Goal: Entertainment & Leisure: Consume media (video, audio)

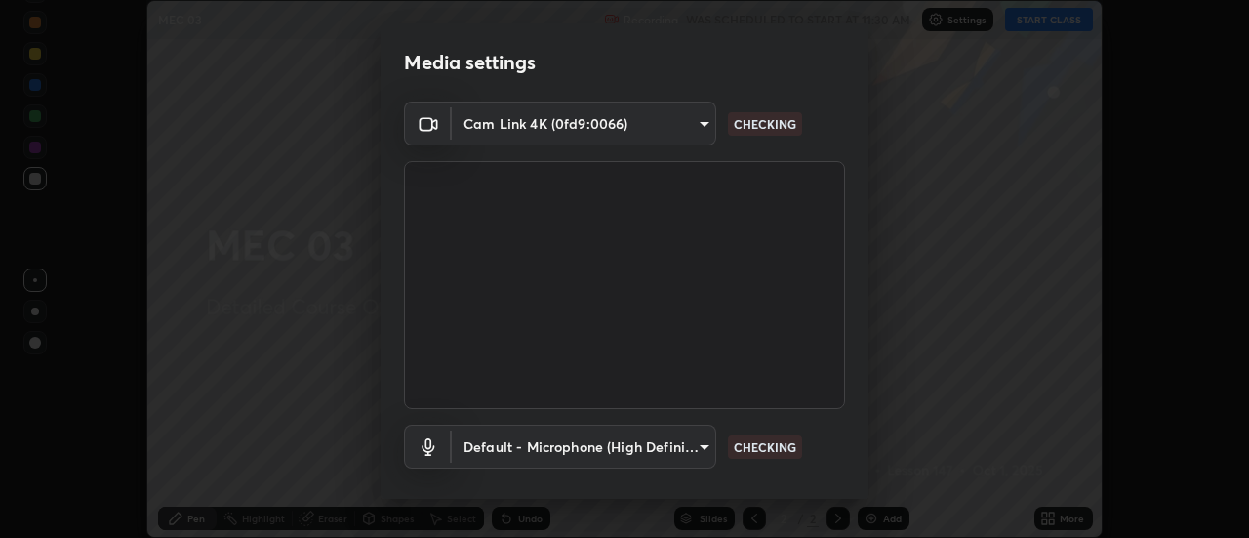
scroll to position [102, 0]
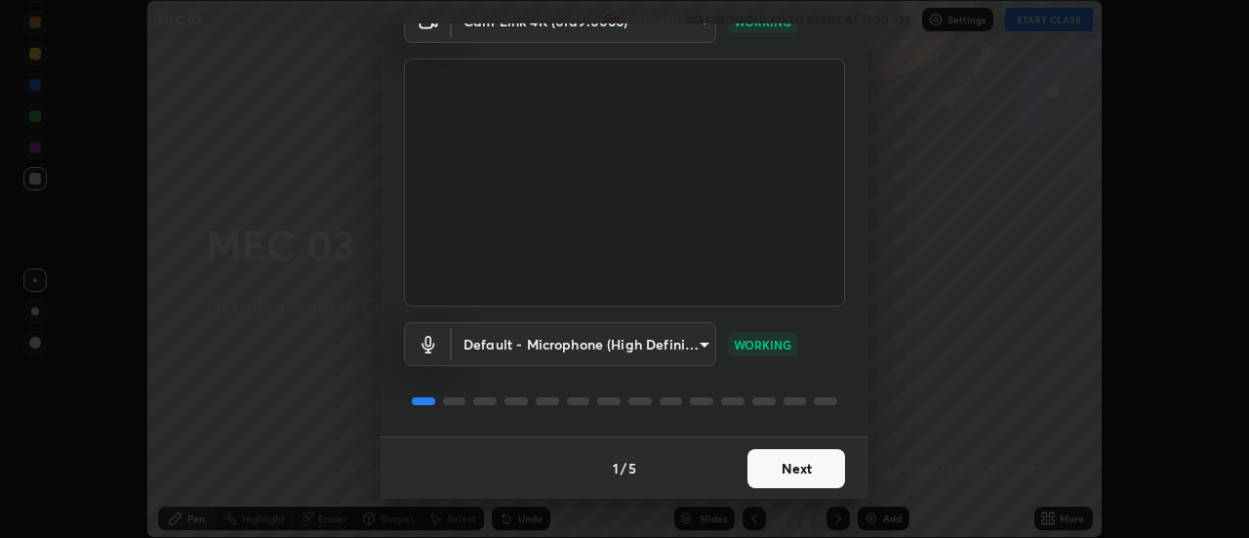
click at [832, 468] on button "Next" at bounding box center [797, 468] width 98 height 39
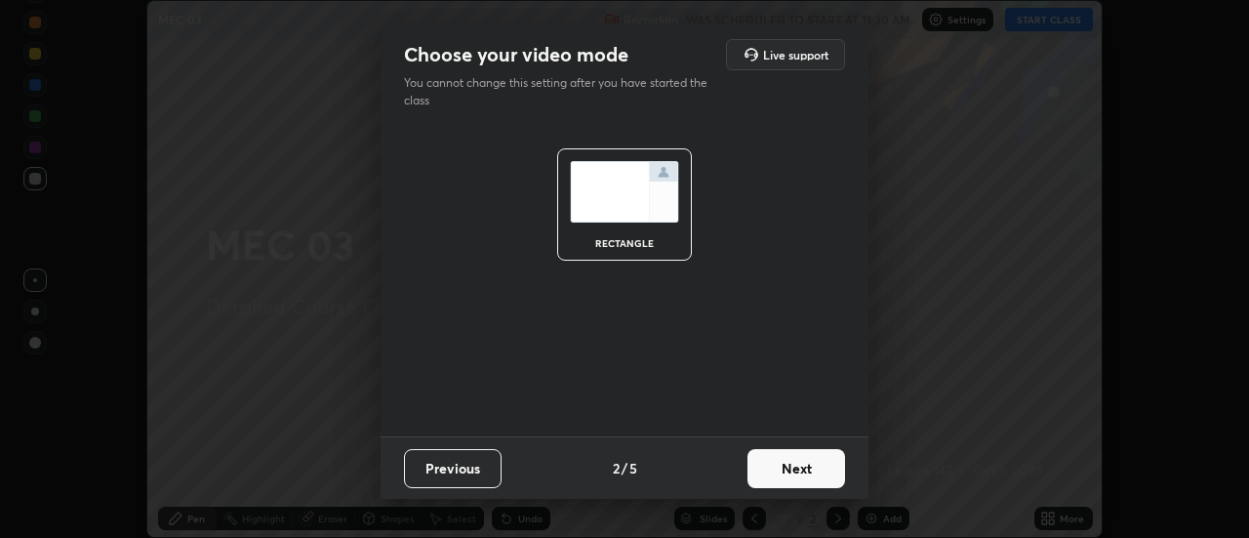
scroll to position [0, 0]
click at [828, 471] on button "Next" at bounding box center [797, 468] width 98 height 39
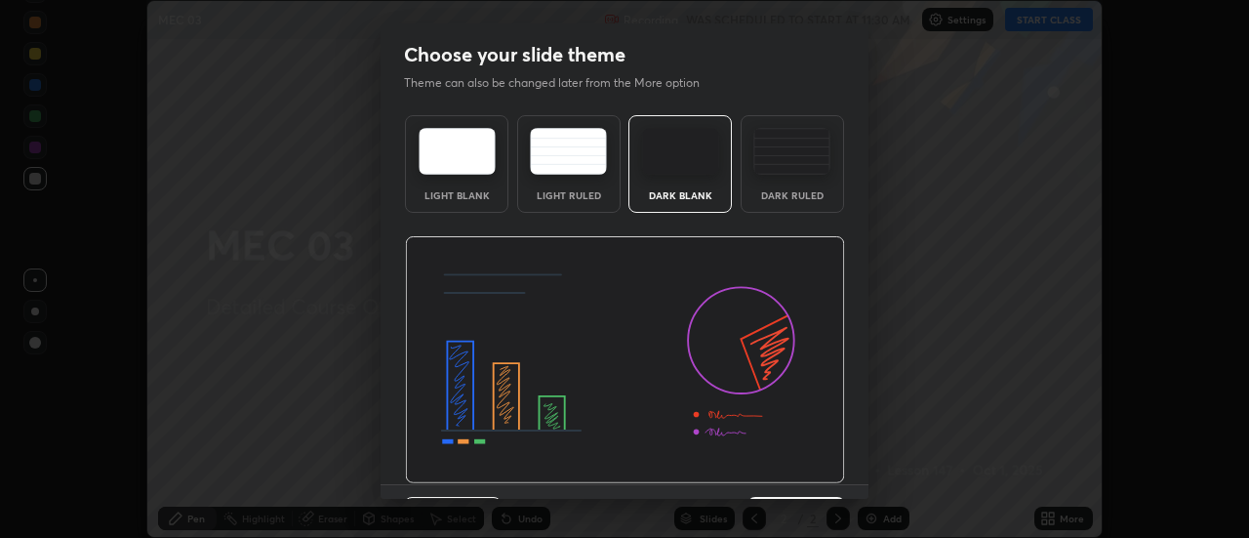
scroll to position [48, 0]
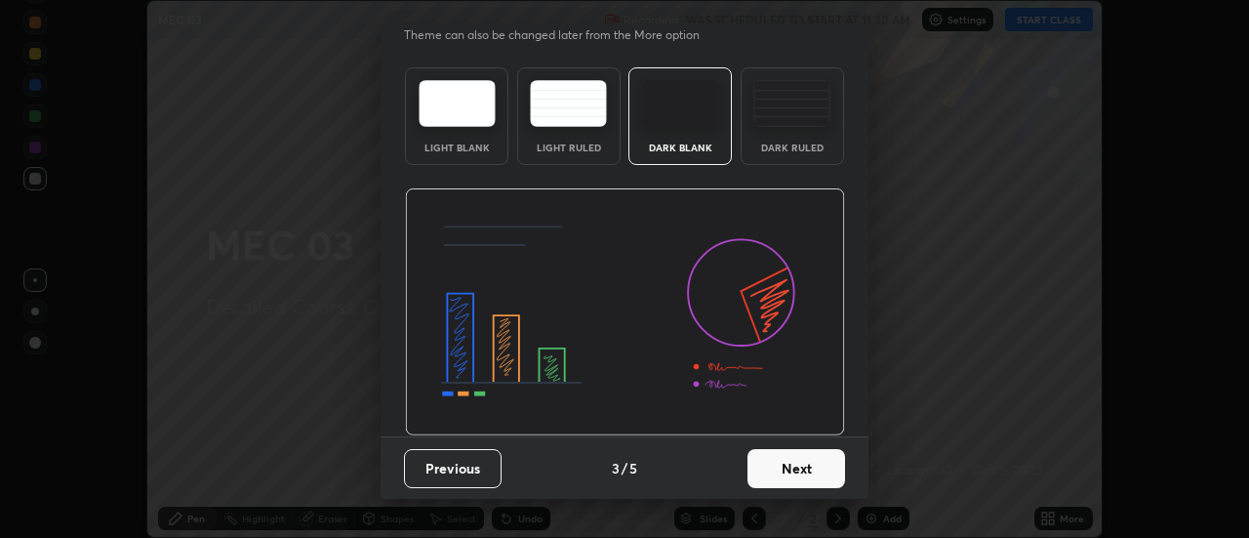
click at [823, 471] on button "Next" at bounding box center [797, 468] width 98 height 39
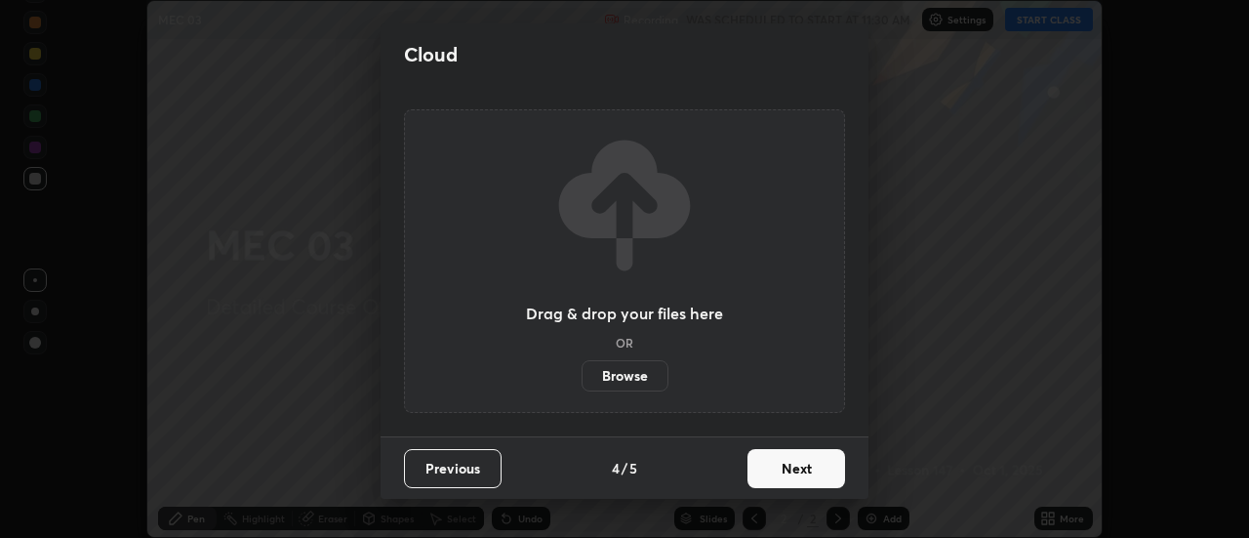
scroll to position [0, 0]
click at [825, 474] on button "Next" at bounding box center [797, 468] width 98 height 39
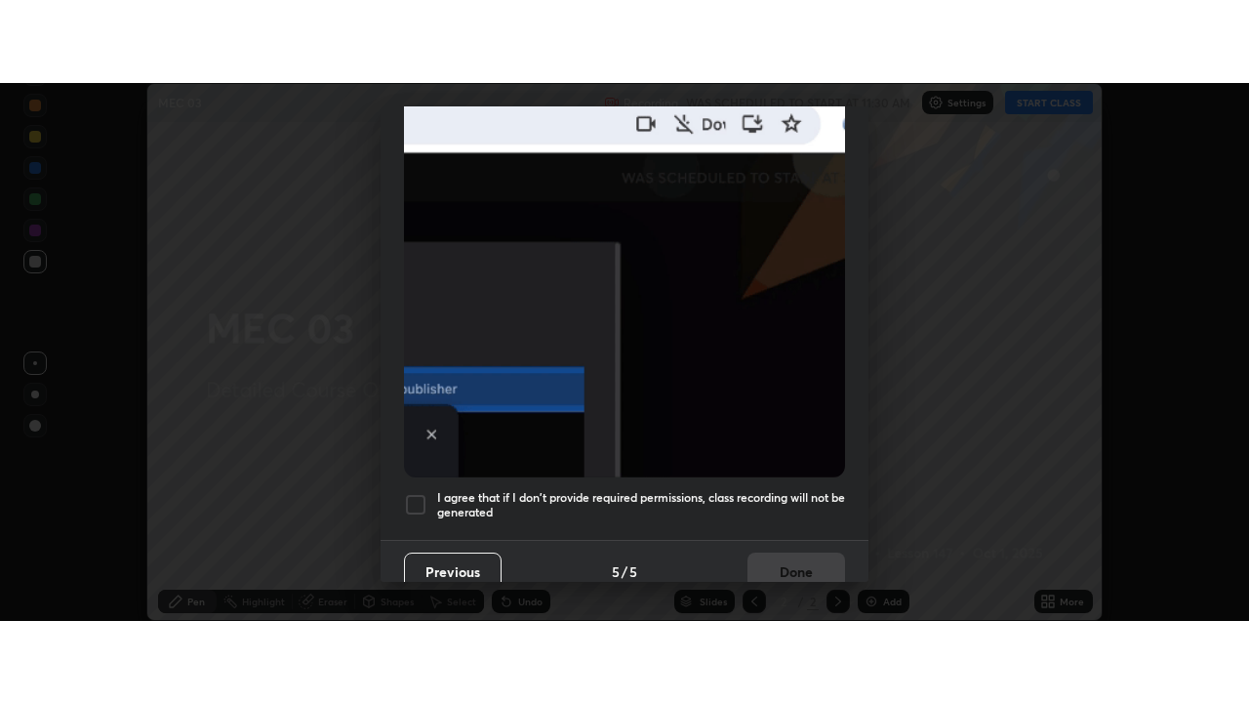
scroll to position [501, 0]
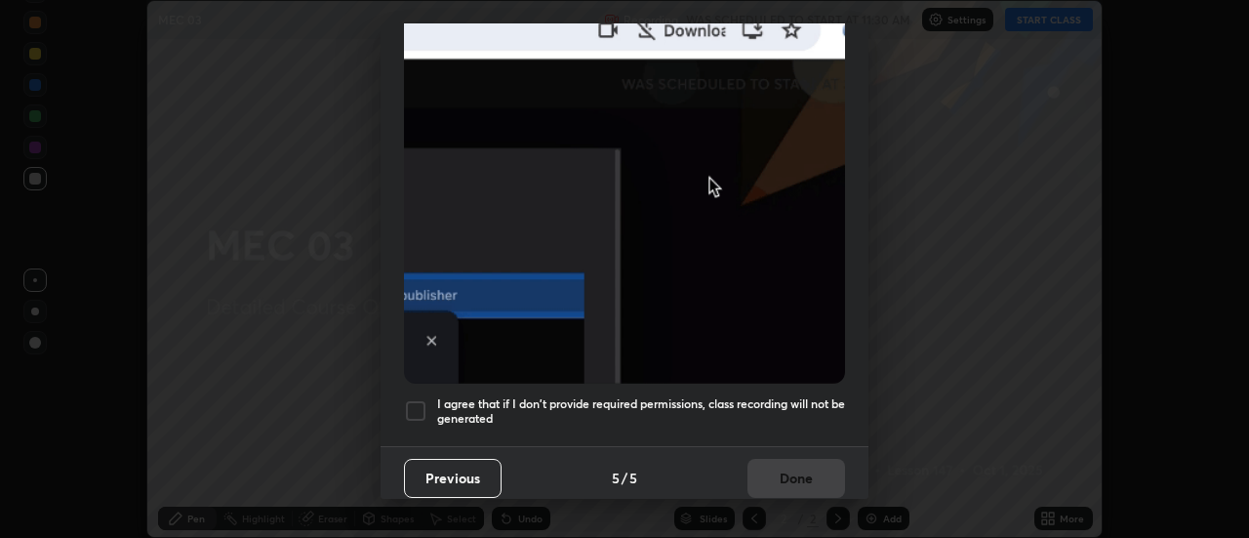
click at [420, 399] on div at bounding box center [415, 410] width 23 height 23
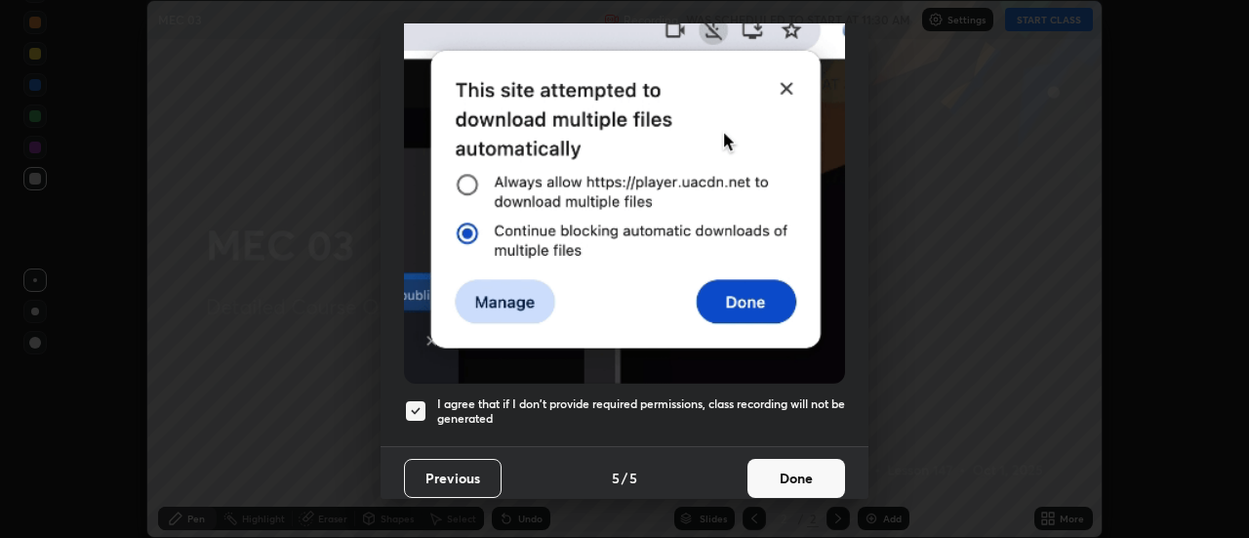
click at [810, 469] on button "Done" at bounding box center [797, 478] width 98 height 39
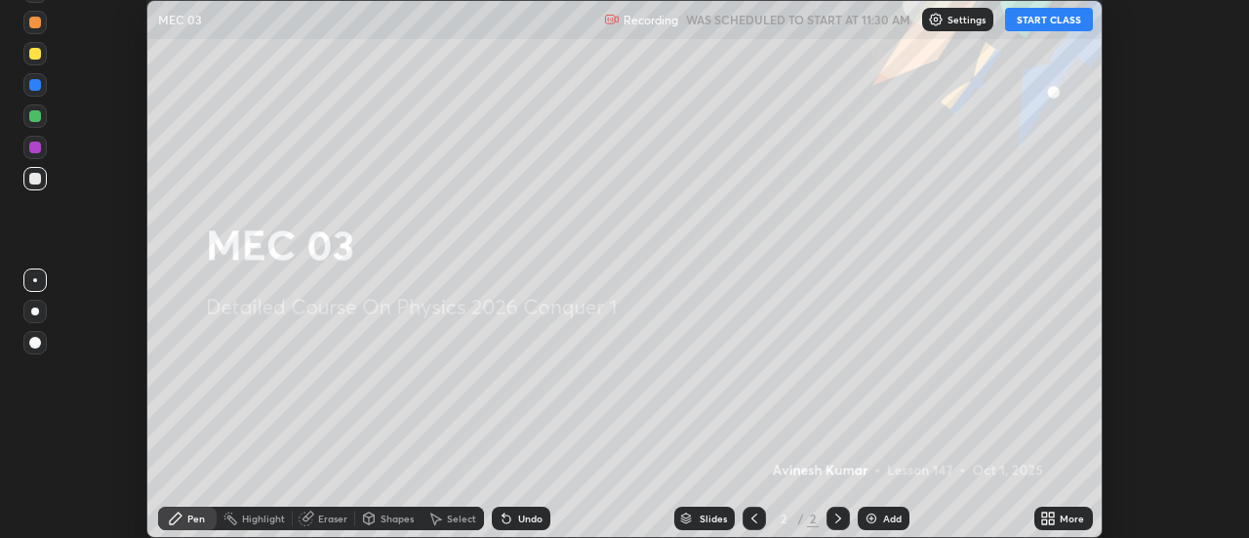
click at [1052, 22] on button "START CLASS" at bounding box center [1049, 19] width 88 height 23
click at [1052, 521] on icon at bounding box center [1052, 521] width 5 height 5
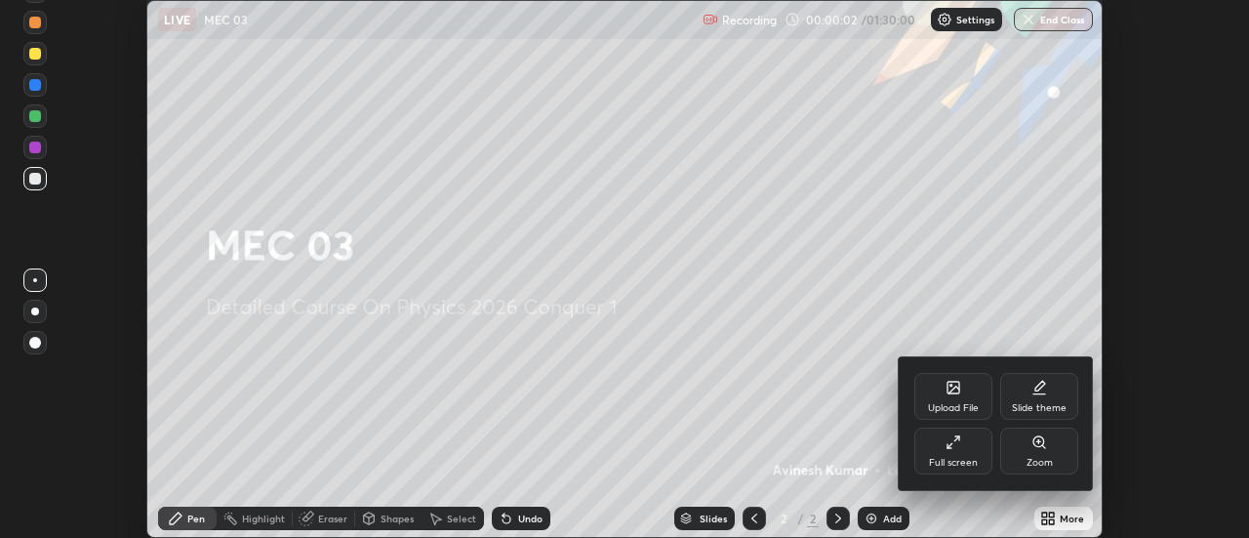
click at [957, 440] on icon at bounding box center [954, 442] width 16 height 16
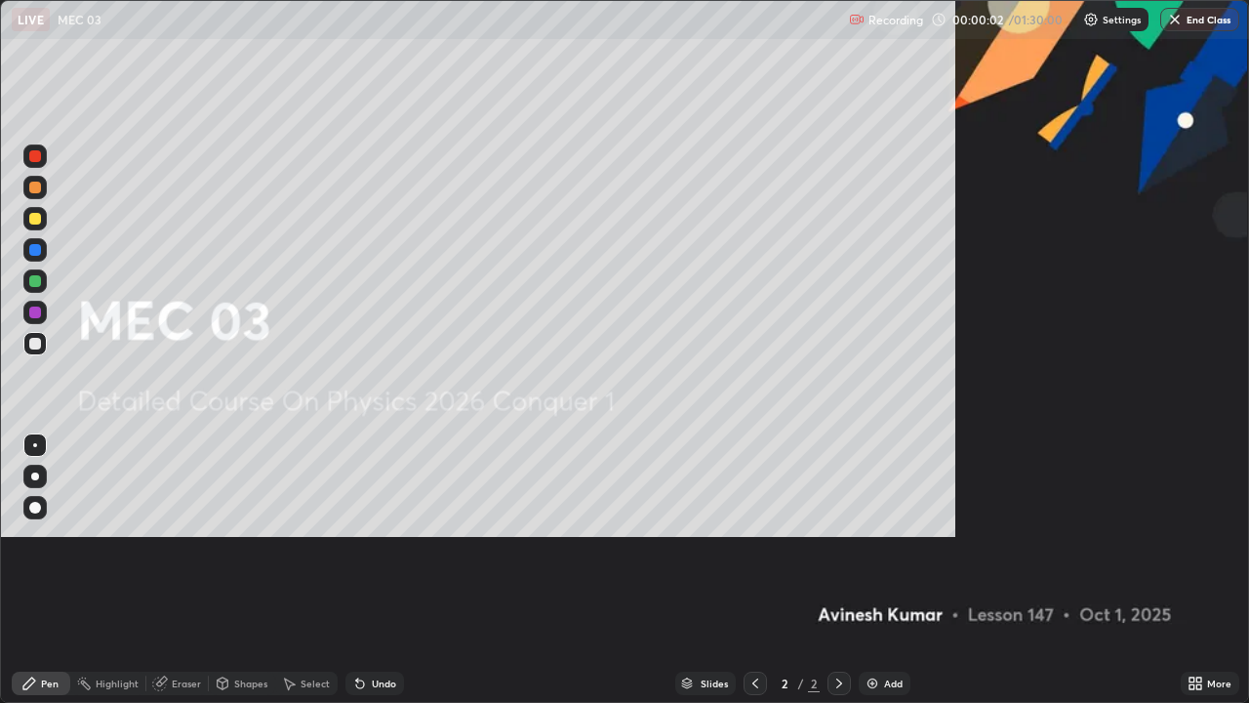
scroll to position [703, 1249]
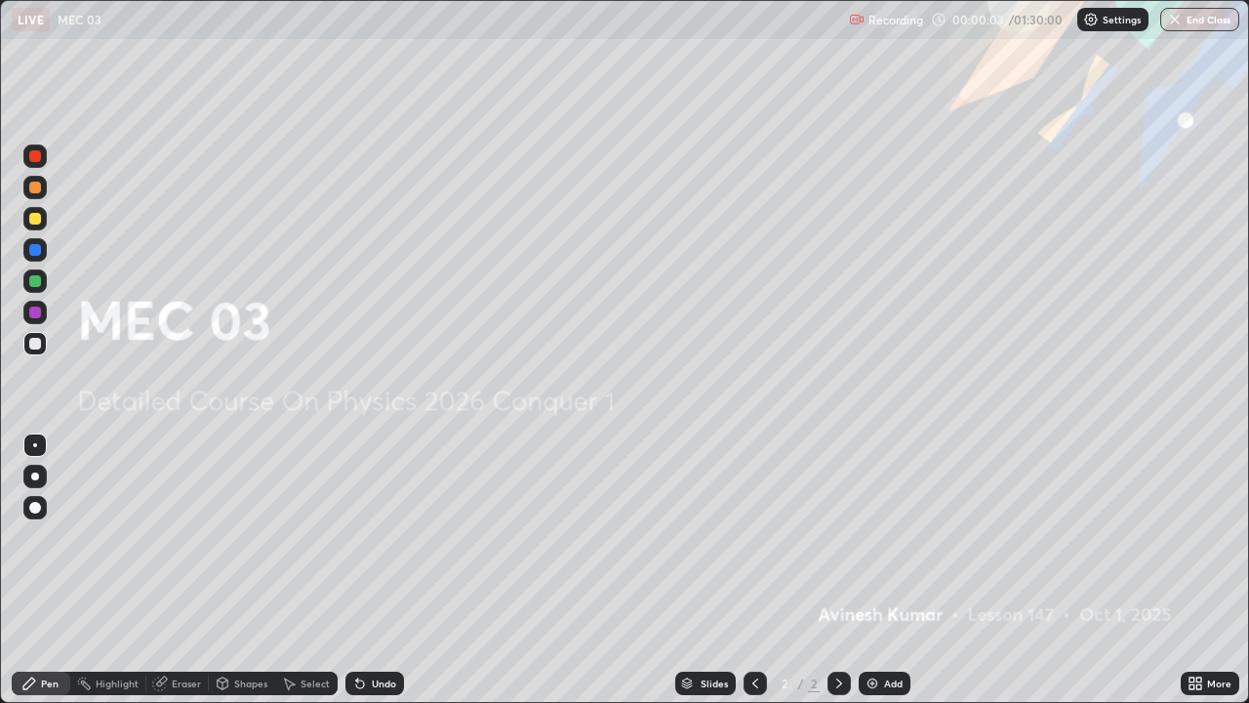
click at [874, 537] on img at bounding box center [873, 683] width 16 height 16
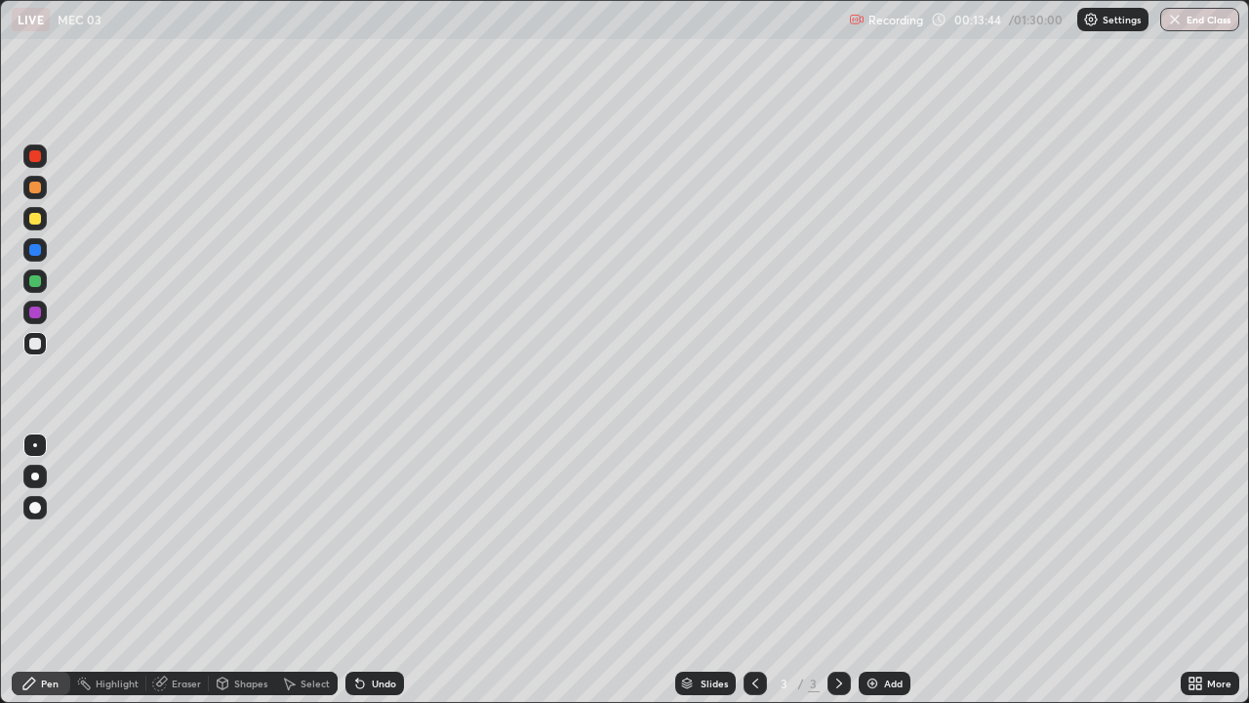
click at [871, 537] on img at bounding box center [873, 683] width 16 height 16
click at [870, 537] on img at bounding box center [873, 683] width 16 height 16
click at [872, 537] on img at bounding box center [873, 683] width 16 height 16
click at [38, 190] on div at bounding box center [35, 188] width 12 height 12
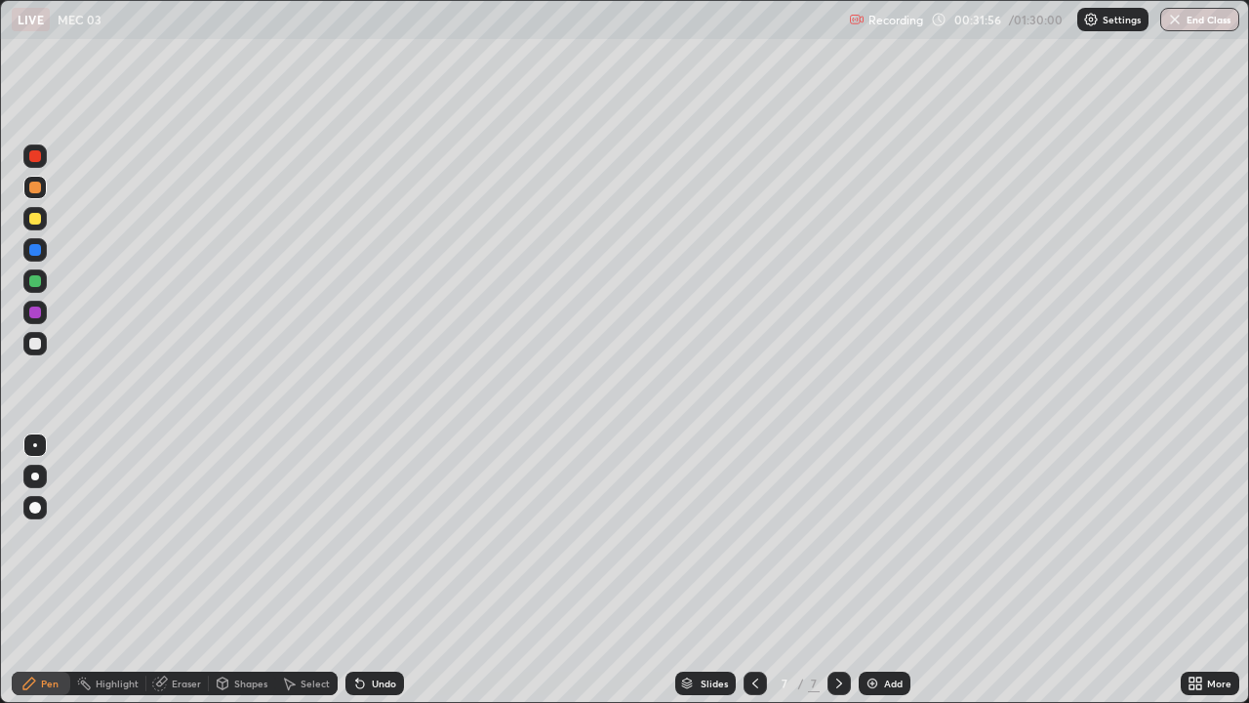
click at [38, 346] on div at bounding box center [35, 344] width 12 height 12
click at [870, 537] on img at bounding box center [873, 683] width 16 height 16
click at [32, 283] on div at bounding box center [35, 281] width 12 height 12
click at [877, 537] on img at bounding box center [873, 683] width 16 height 16
click at [35, 342] on div at bounding box center [35, 344] width 12 height 12
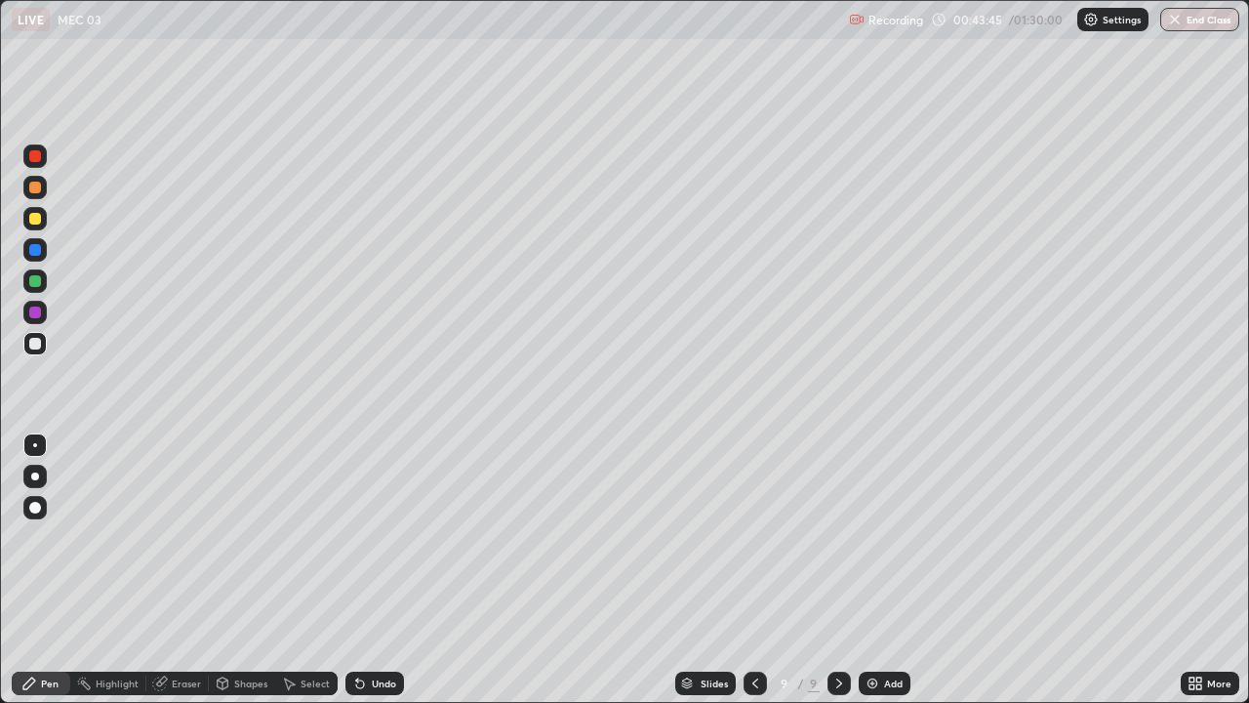
click at [874, 537] on img at bounding box center [873, 683] width 16 height 16
click at [40, 283] on div at bounding box center [35, 281] width 12 height 12
click at [42, 225] on div at bounding box center [34, 218] width 23 height 23
click at [874, 537] on img at bounding box center [873, 683] width 16 height 16
click at [875, 537] on img at bounding box center [873, 683] width 16 height 16
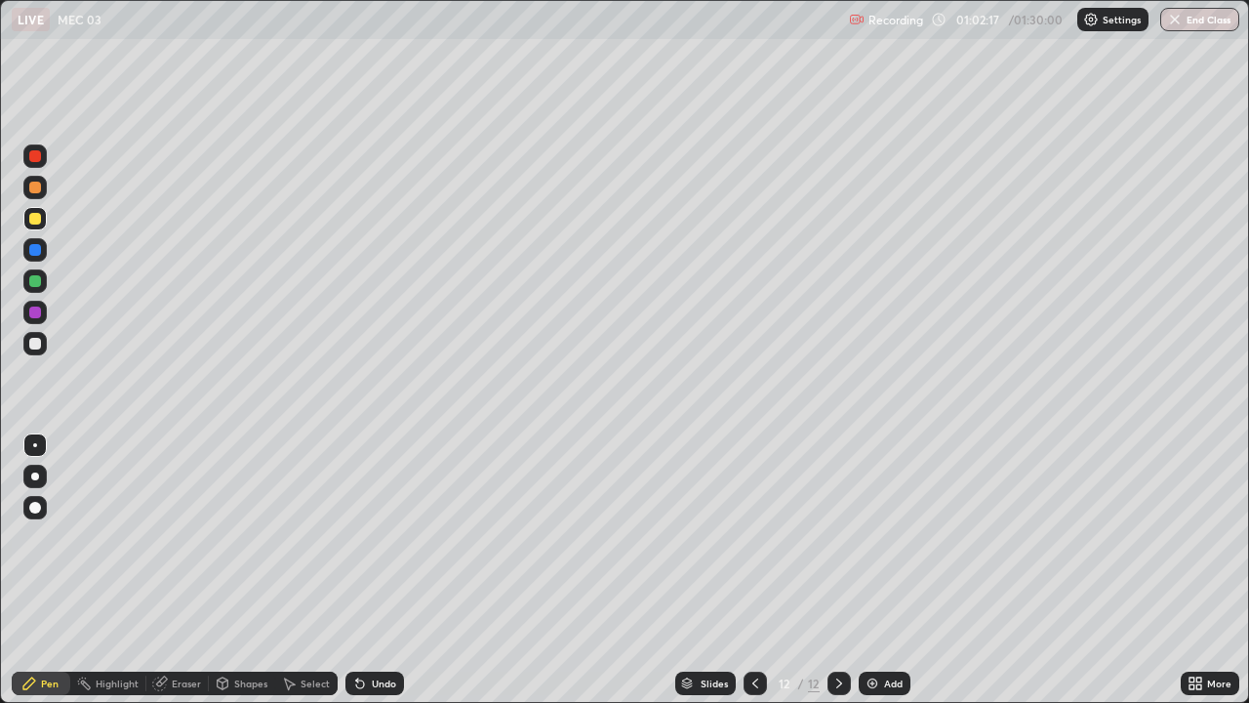
click at [35, 280] on div at bounding box center [35, 281] width 12 height 12
click at [182, 537] on div "Eraser" at bounding box center [186, 683] width 29 height 10
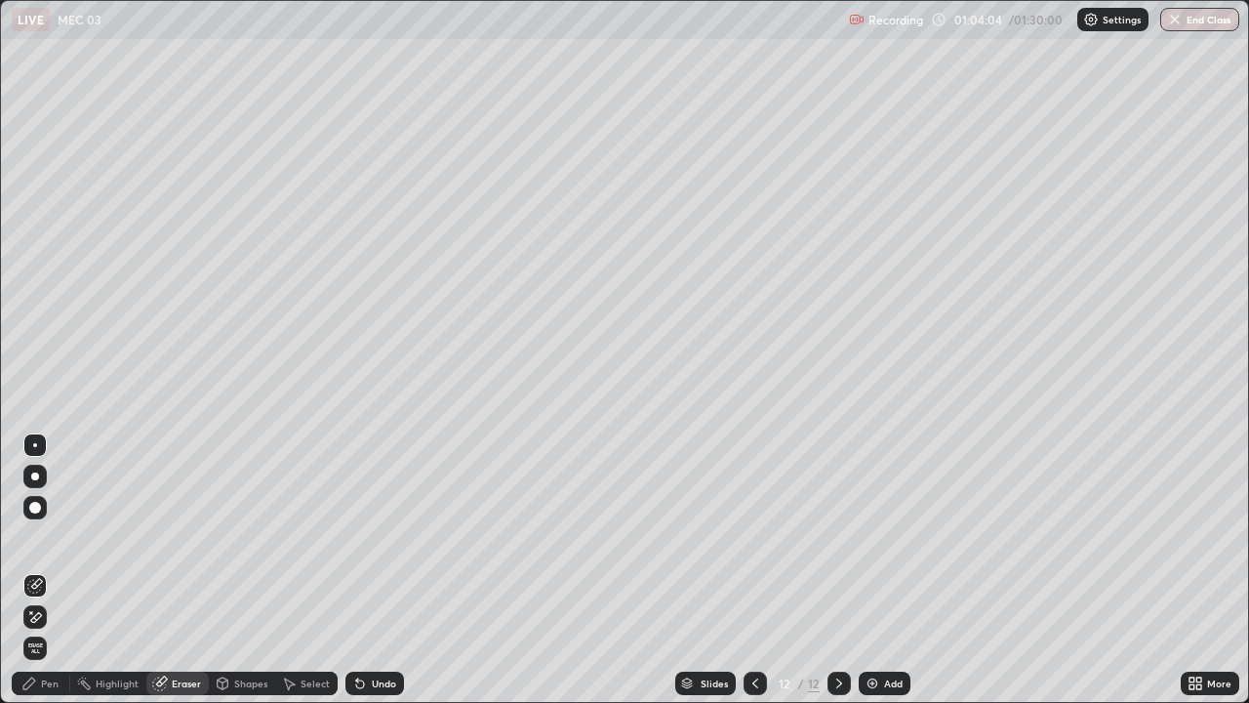
click at [57, 537] on div "Pen" at bounding box center [50, 683] width 18 height 10
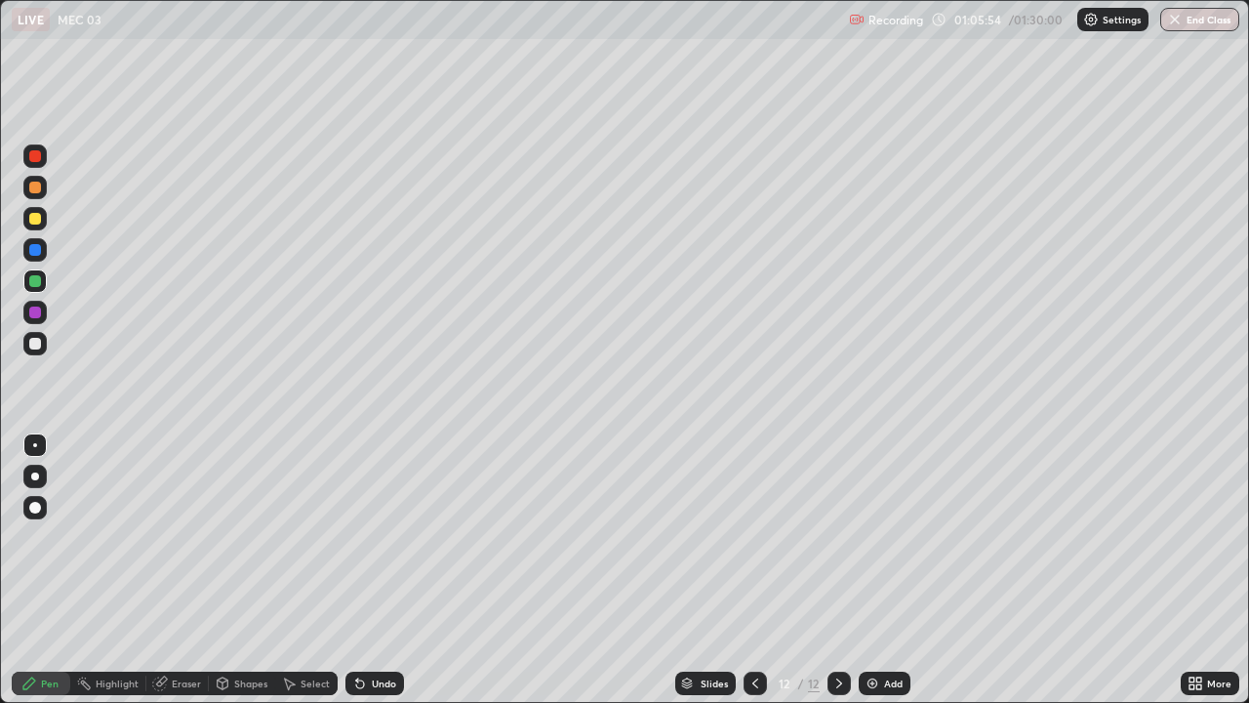
click at [36, 345] on div at bounding box center [35, 344] width 12 height 12
click at [870, 537] on img at bounding box center [873, 683] width 16 height 16
click at [32, 283] on div at bounding box center [35, 281] width 12 height 12
click at [34, 314] on div at bounding box center [35, 312] width 12 height 12
click at [36, 344] on div at bounding box center [35, 344] width 12 height 12
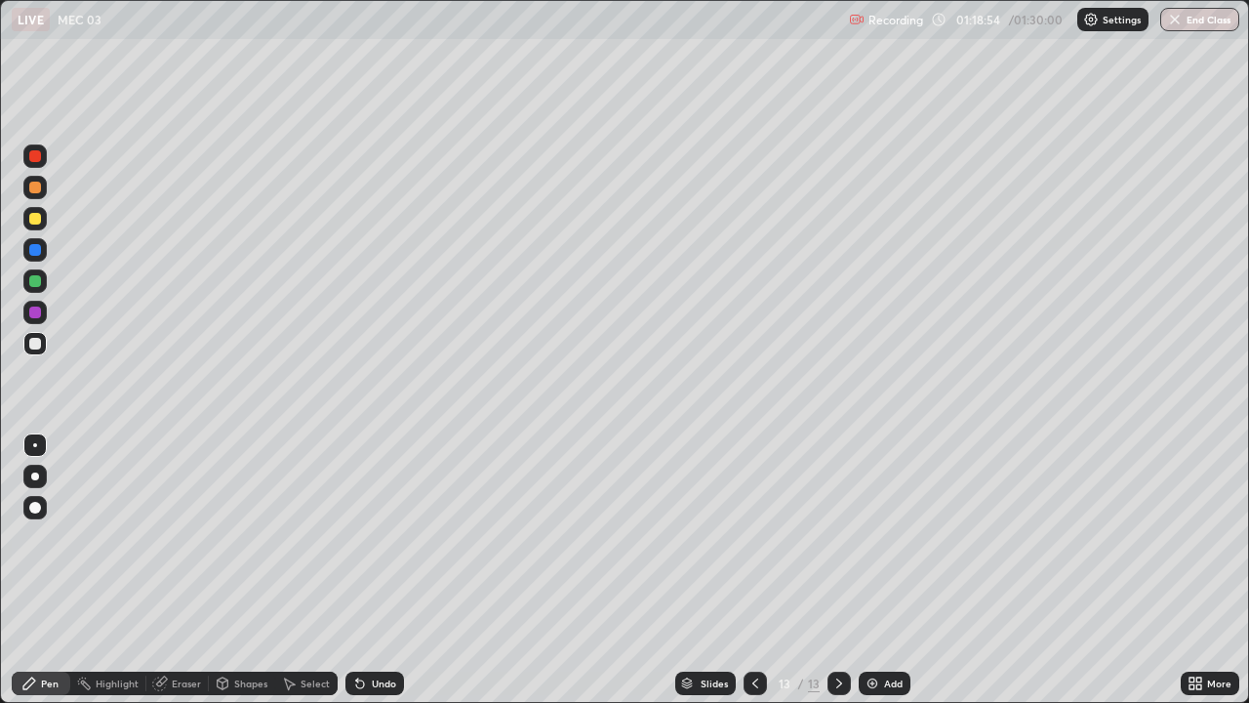
click at [751, 537] on icon at bounding box center [756, 683] width 16 height 16
click at [185, 537] on div "Eraser" at bounding box center [186, 683] width 29 height 10
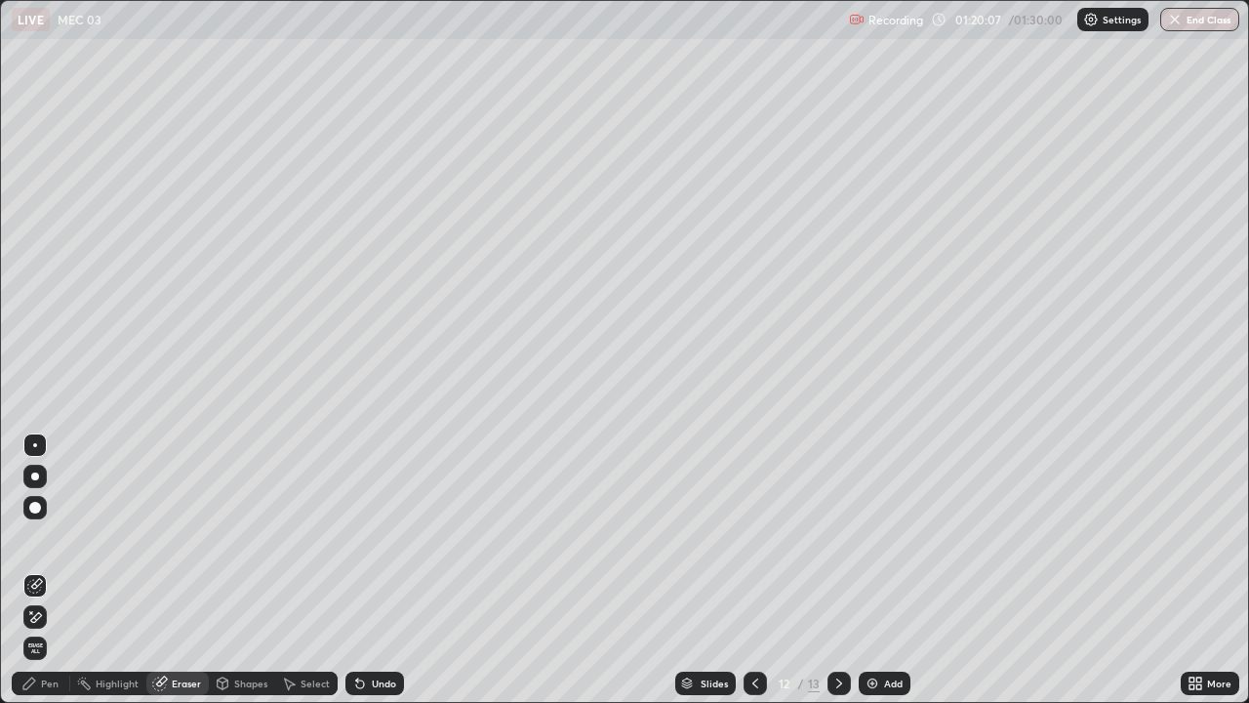
click at [52, 537] on div "Pen" at bounding box center [50, 683] width 18 height 10
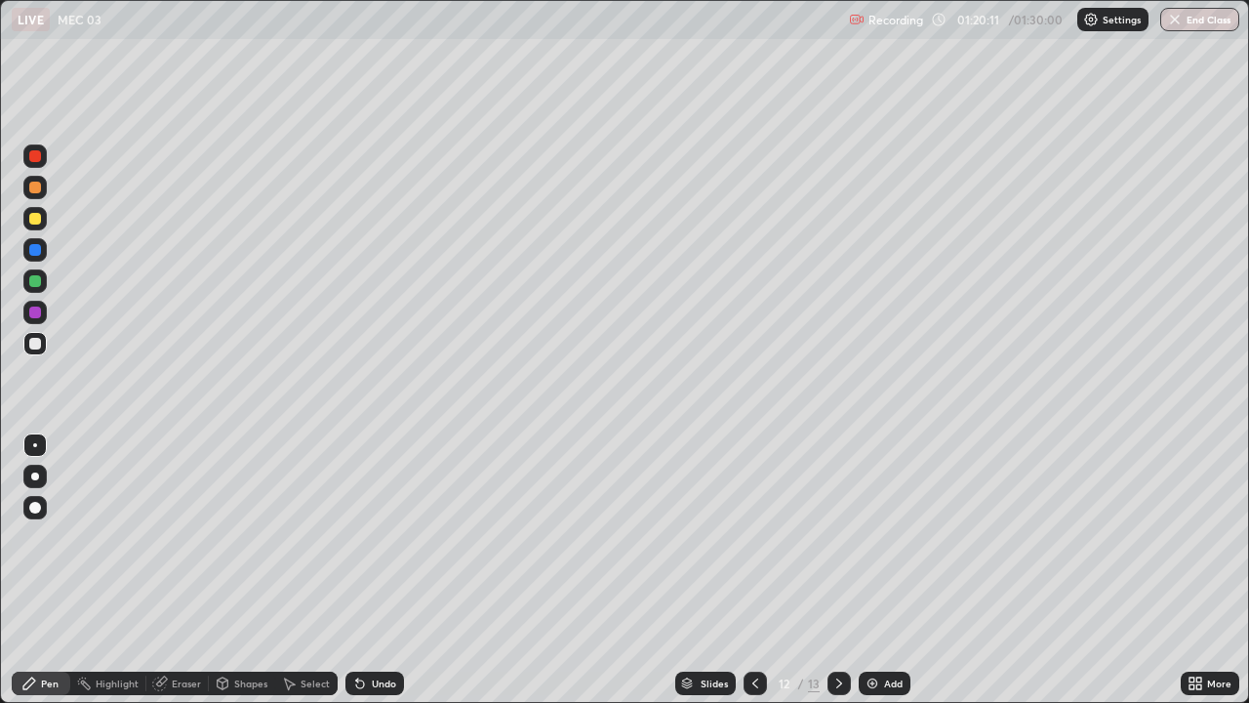
click at [840, 537] on icon at bounding box center [839, 683] width 16 height 16
click at [875, 537] on img at bounding box center [873, 683] width 16 height 16
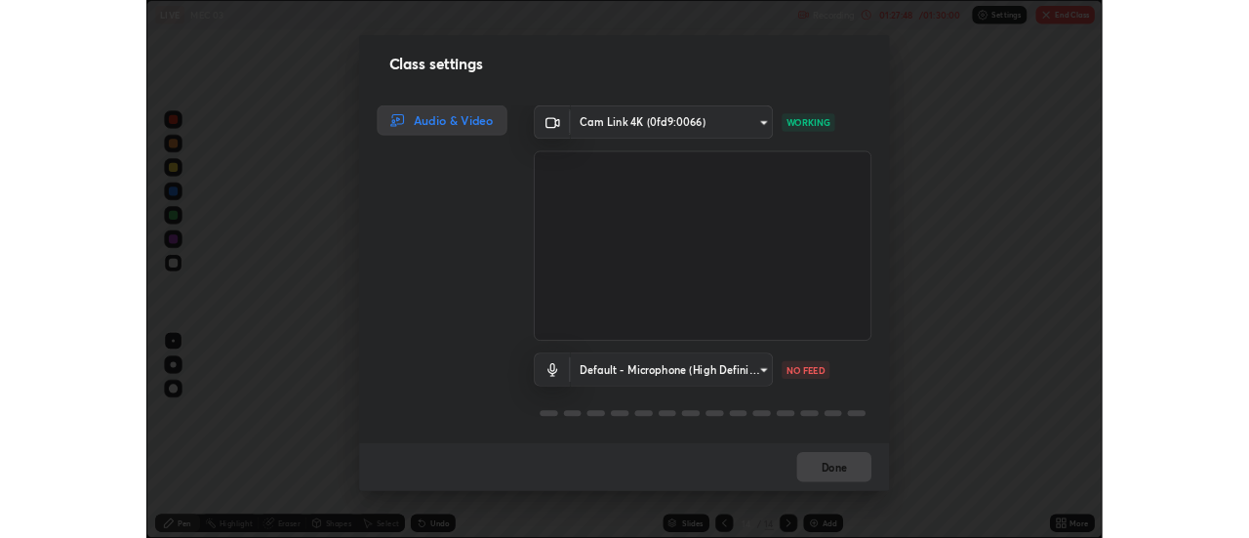
scroll to position [2, 0]
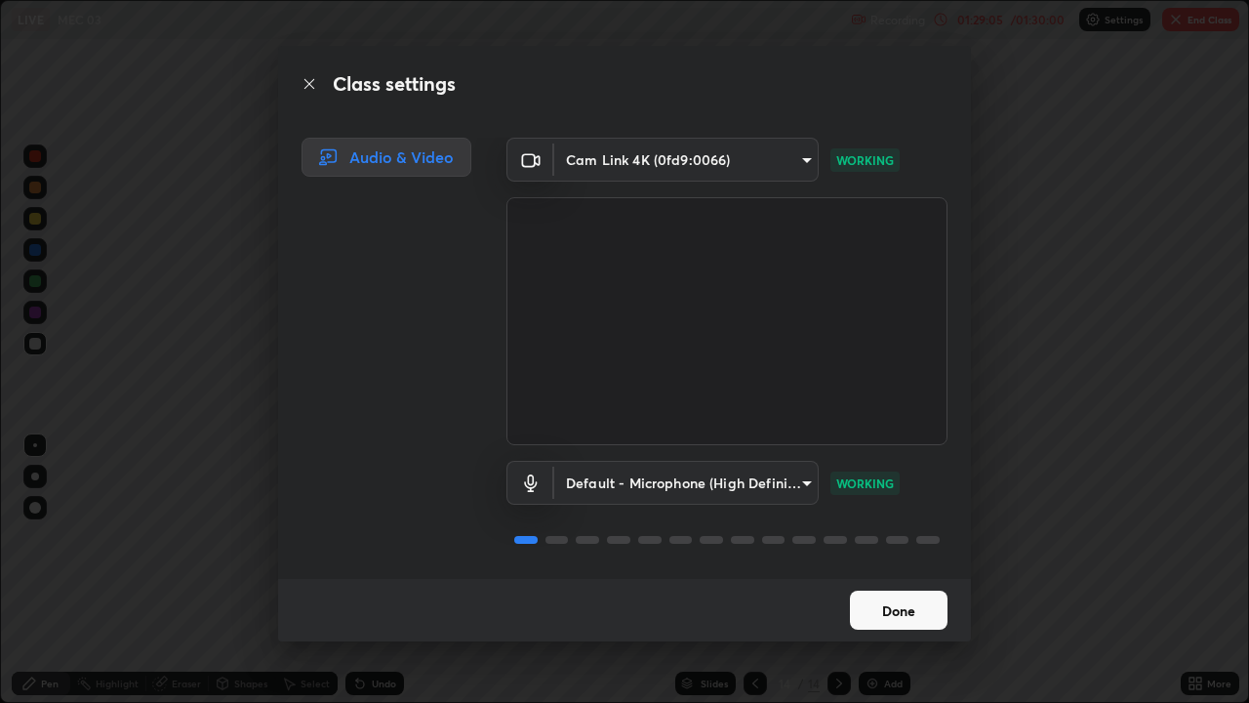
click at [880, 537] on button "Done" at bounding box center [899, 609] width 98 height 39
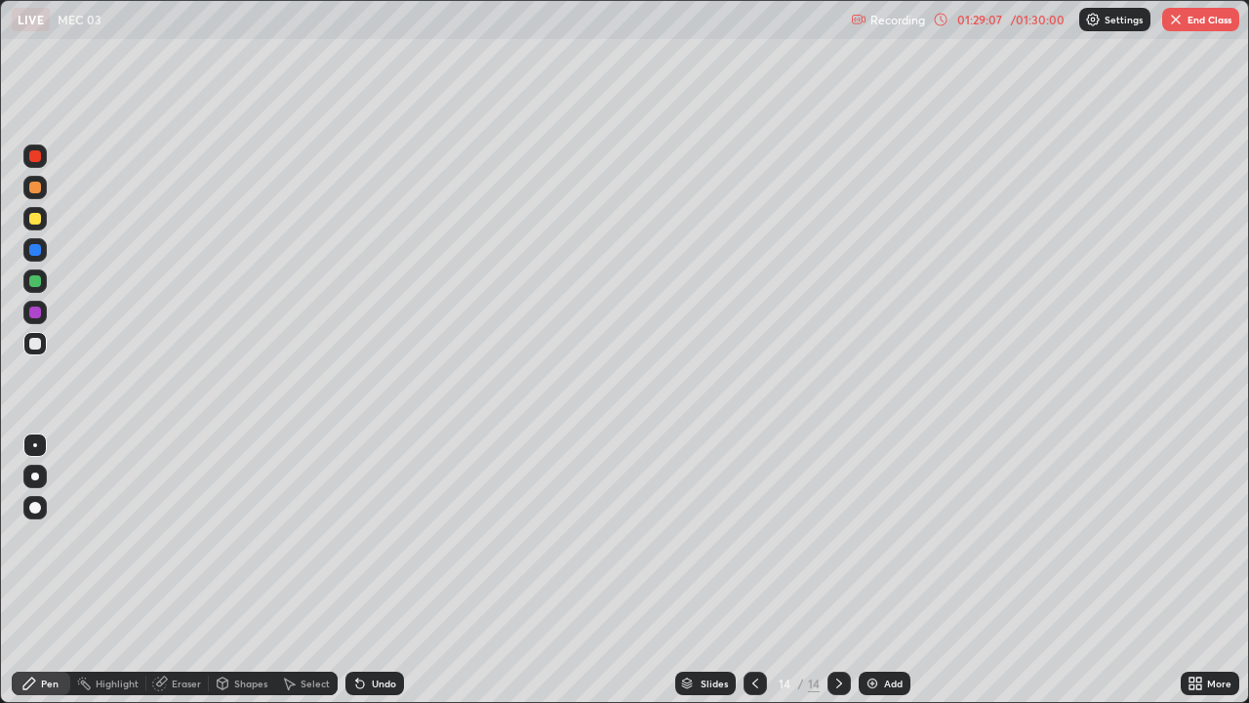
click at [1182, 25] on img "button" at bounding box center [1176, 20] width 16 height 16
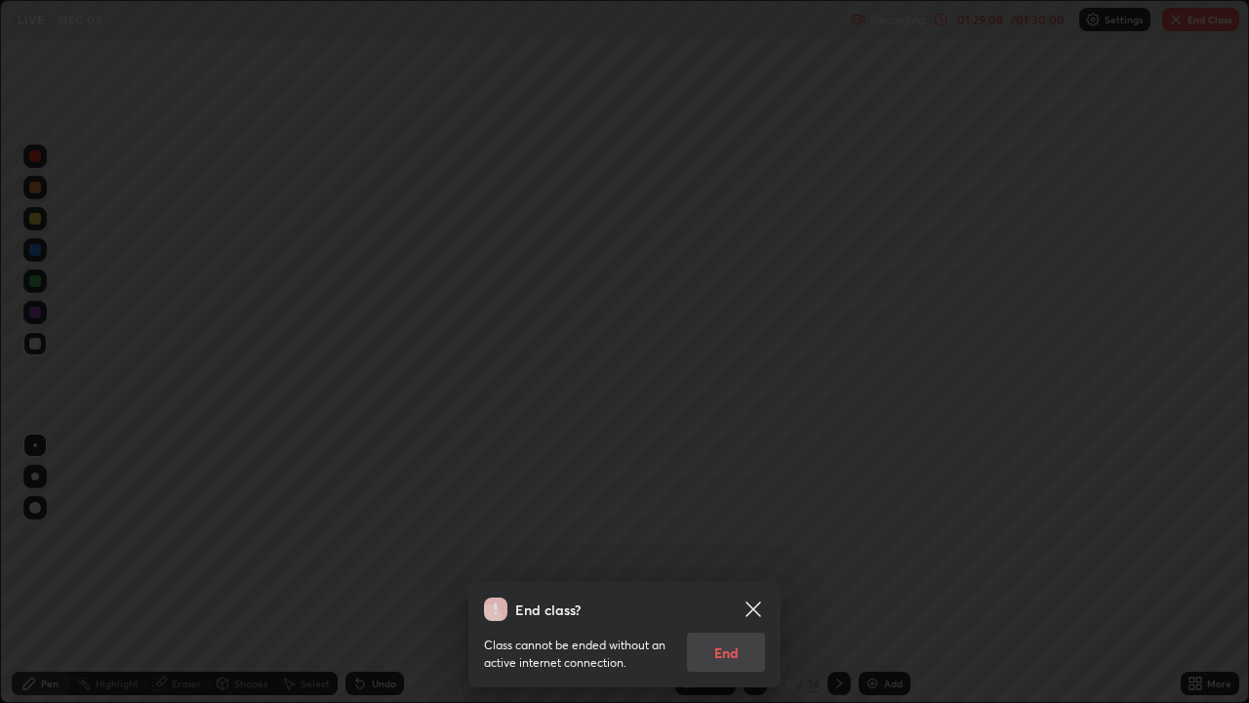
click at [695, 537] on div "Class cannot be ended without an active internet connection. End" at bounding box center [624, 646] width 281 height 51
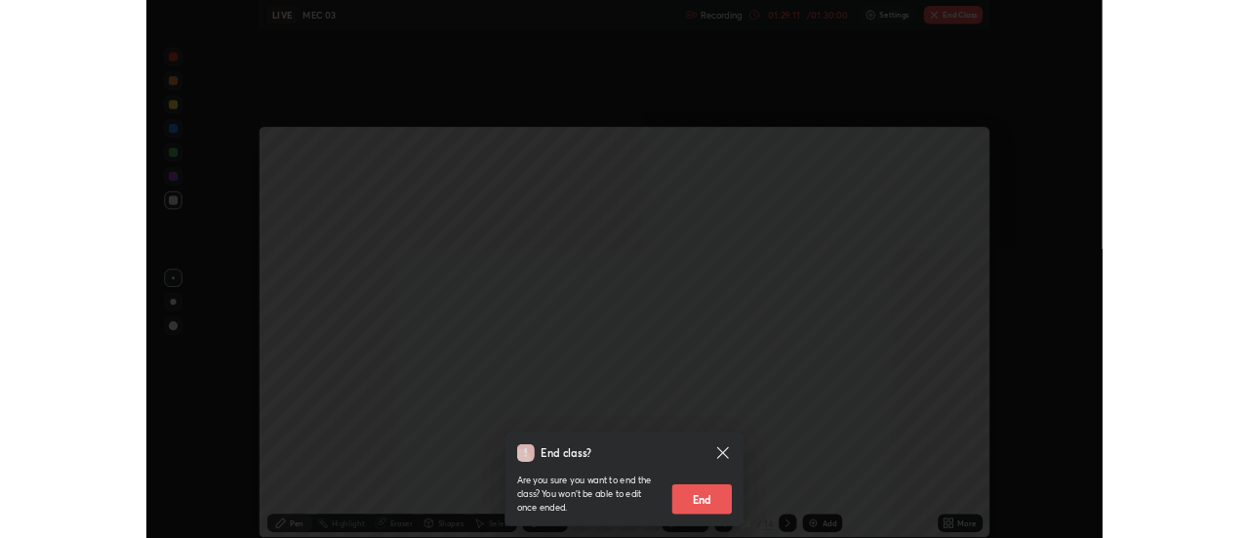
scroll to position [97055, 96343]
